Goal: Task Accomplishment & Management: Use online tool/utility

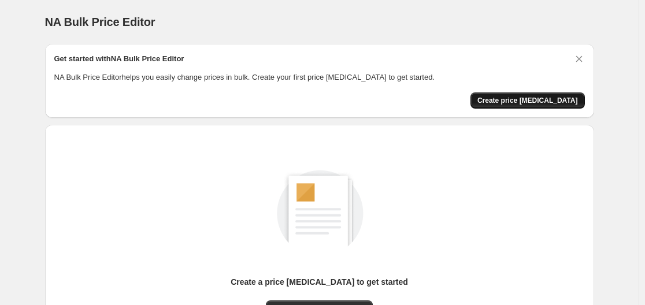
click at [520, 96] on span "Create price change job" at bounding box center [527, 100] width 101 height 9
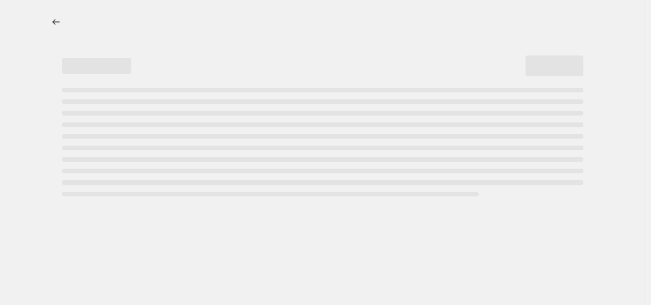
select select "percentage"
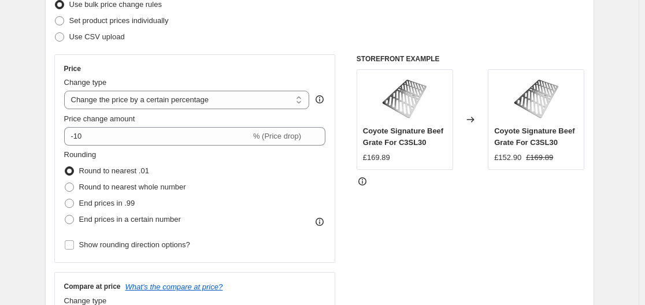
scroll to position [173, 0]
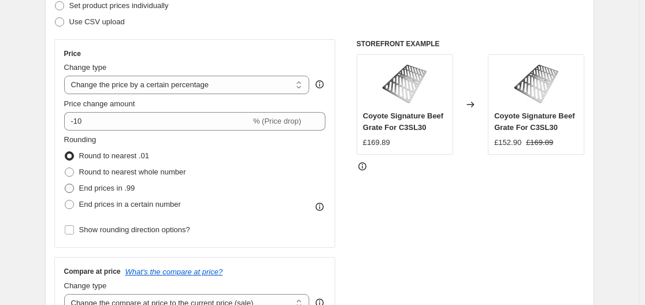
click at [74, 185] on span at bounding box center [69, 188] width 9 height 9
click at [65, 184] on input "End prices in .99" at bounding box center [65, 184] width 1 height 1
radio input "true"
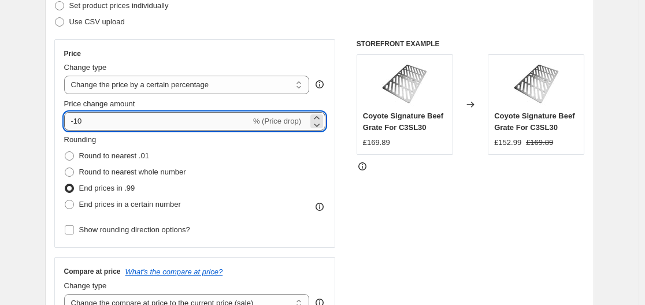
click at [140, 120] on input "-10" at bounding box center [157, 121] width 187 height 18
type input "10"
click at [50, 101] on div "Step 2. Select how the prices should change Use bulk price change rules Set pro…" at bounding box center [319, 154] width 549 height 406
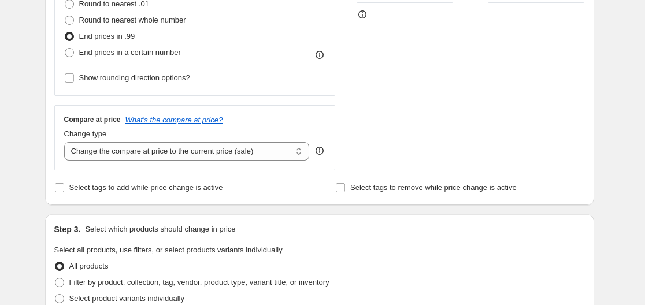
scroll to position [347, 0]
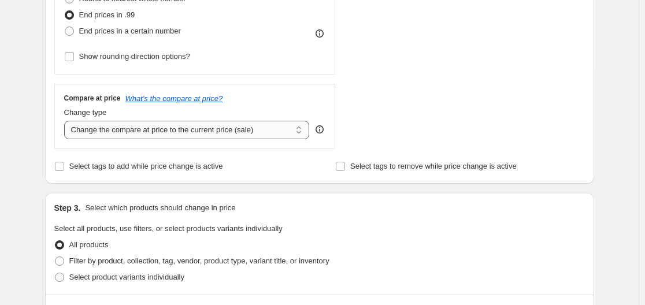
click at [151, 132] on select "Change the compare at price to the current price (sale) Change the compare at p…" at bounding box center [187, 130] width 246 height 18
select select "remove"
click at [66, 121] on select "Change the compare at price to the current price (sale) Change the compare at p…" at bounding box center [187, 130] width 246 height 18
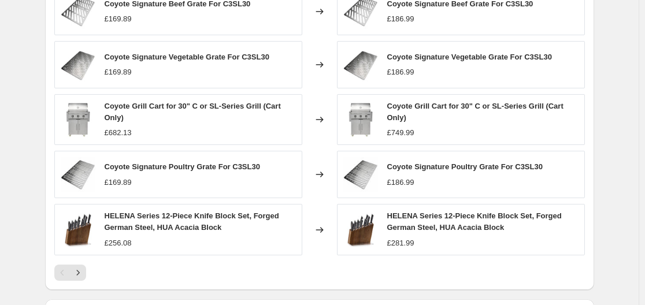
scroll to position [809, 0]
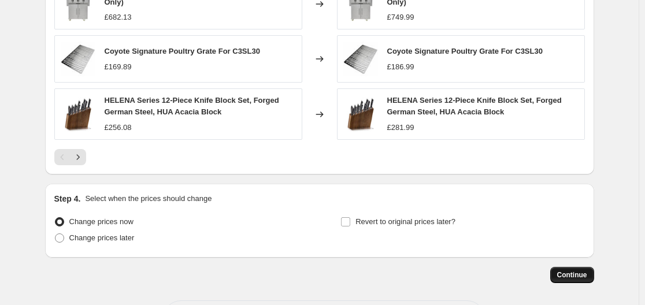
click at [569, 272] on span "Continue" at bounding box center [572, 274] width 30 height 9
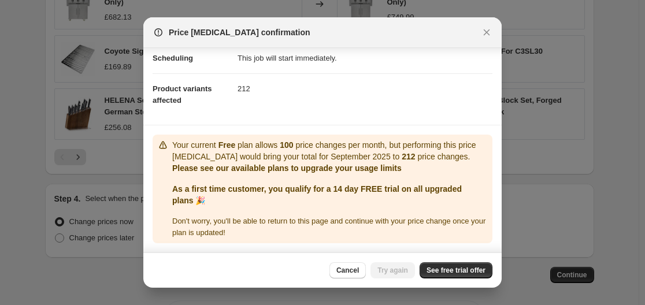
scroll to position [110, 0]
click at [452, 270] on span "See free trial offer" at bounding box center [455, 270] width 59 height 9
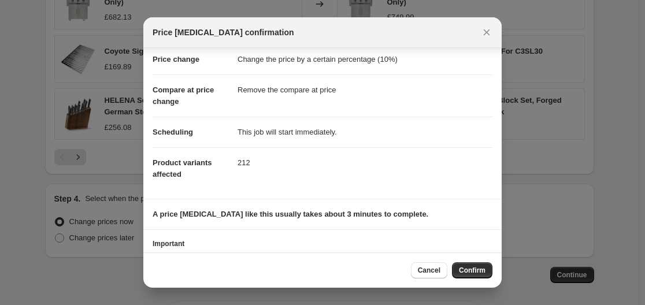
scroll to position [0, 0]
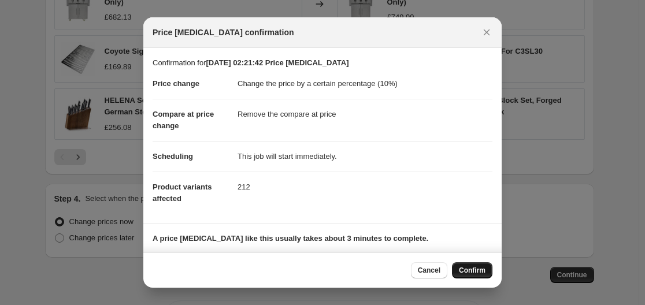
click at [473, 269] on span "Confirm" at bounding box center [472, 270] width 27 height 9
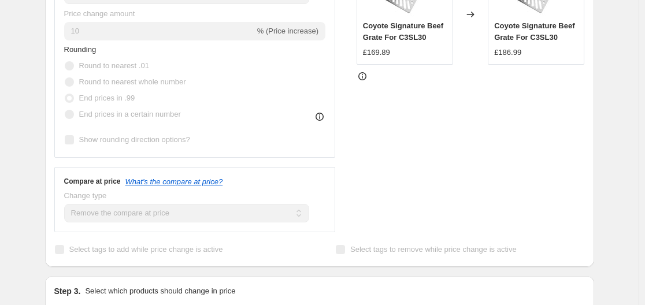
scroll to position [289, 0]
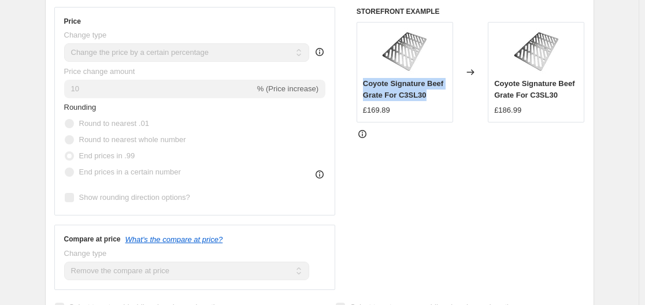
drag, startPoint x: 433, startPoint y: 98, endPoint x: 367, endPoint y: 88, distance: 66.1
click at [367, 88] on div "Coyote Signature Beef Grate For C3SL30" at bounding box center [405, 89] width 84 height 23
copy span "Coyote Signature Beef Grate For C3SL30"
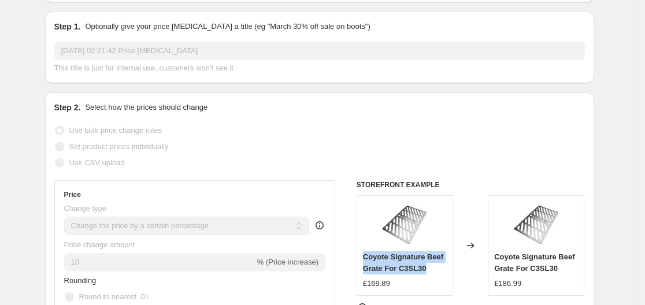
scroll to position [0, 0]
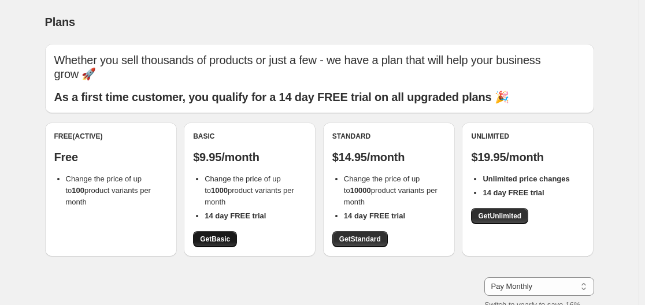
click at [224, 242] on span "Get Basic" at bounding box center [215, 239] width 30 height 9
